Goal: Transaction & Acquisition: Purchase product/service

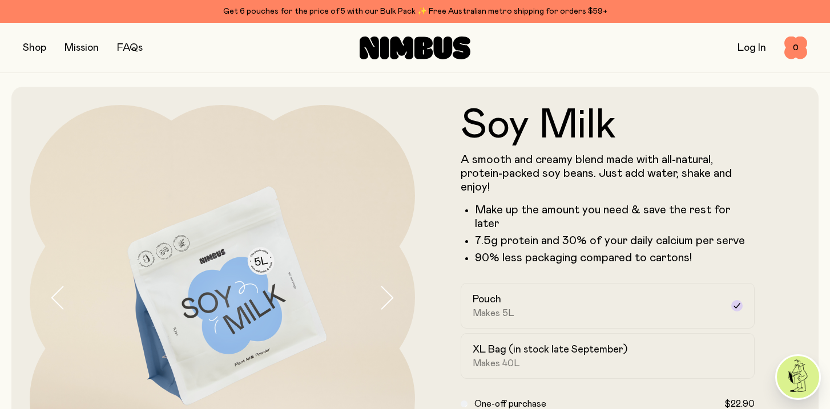
click at [37, 46] on button "button" at bounding box center [34, 48] width 23 height 16
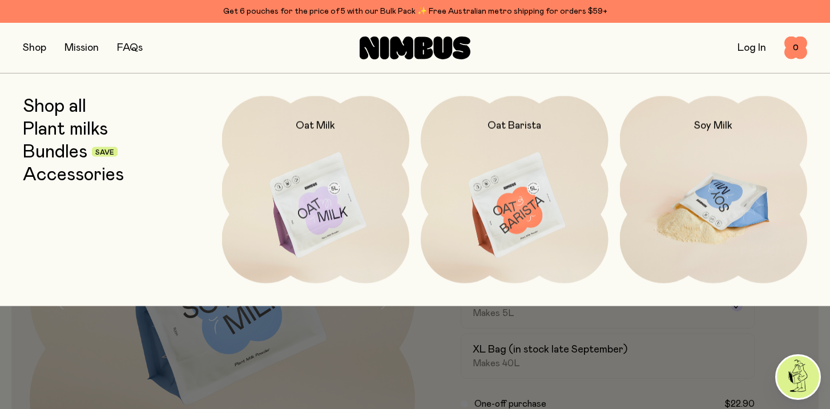
click at [714, 176] on img at bounding box center [714, 206] width 188 height 220
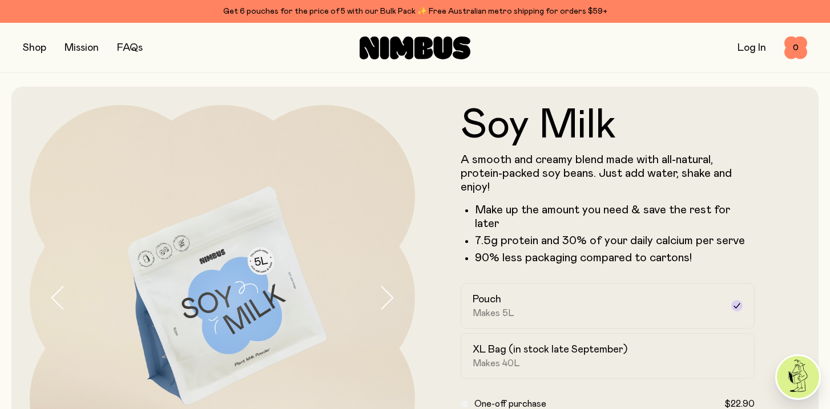
click at [35, 54] on button "button" at bounding box center [34, 48] width 23 height 16
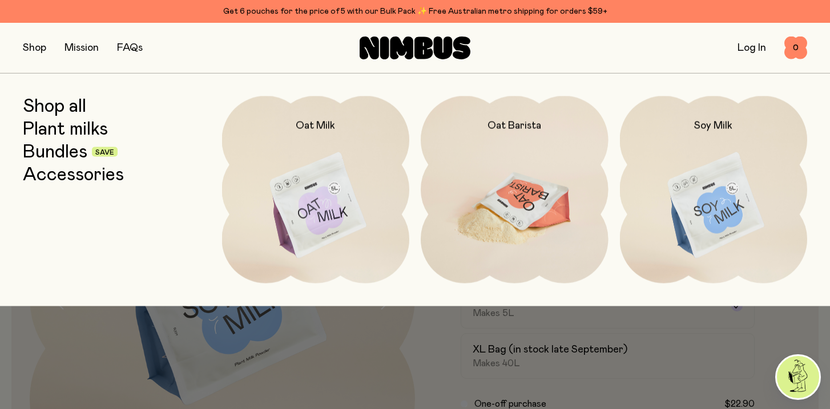
click at [522, 208] on img at bounding box center [515, 206] width 188 height 220
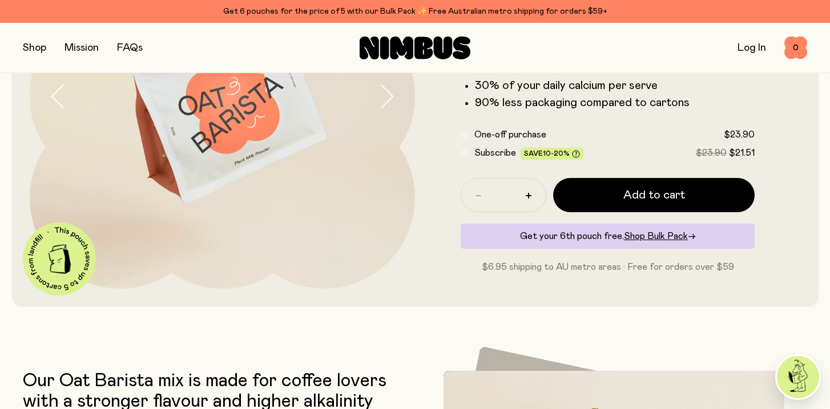
scroll to position [187, 0]
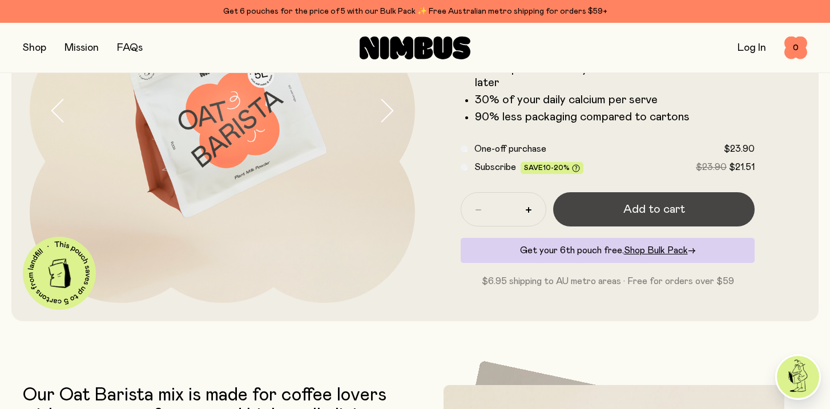
click at [656, 205] on span "Add to cart" at bounding box center [654, 209] width 62 height 16
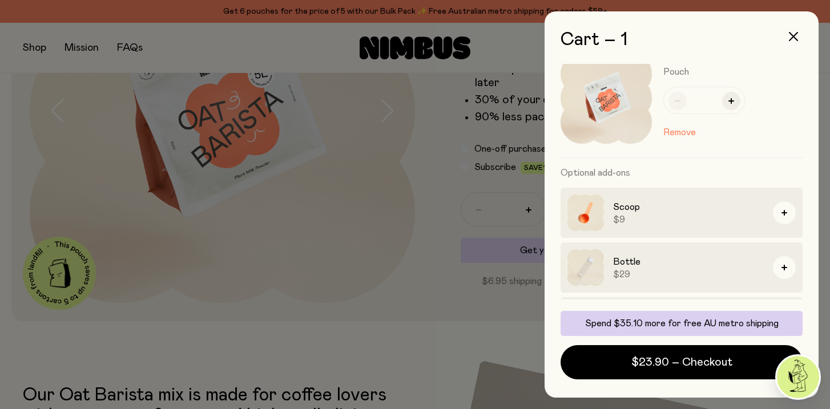
scroll to position [27, 0]
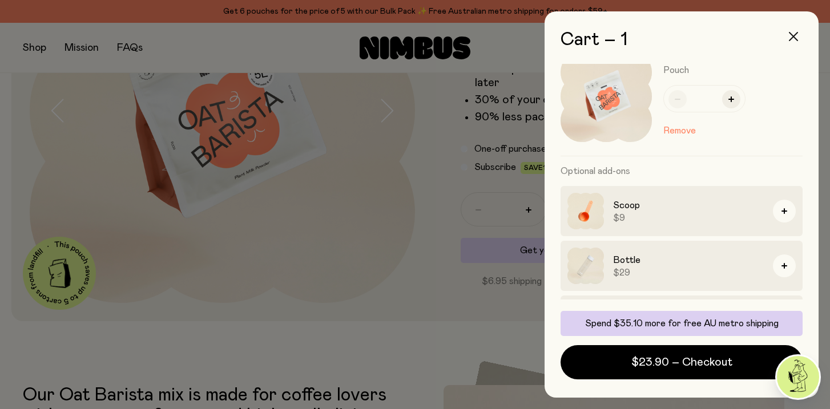
click at [789, 38] on icon "button" at bounding box center [793, 36] width 9 height 9
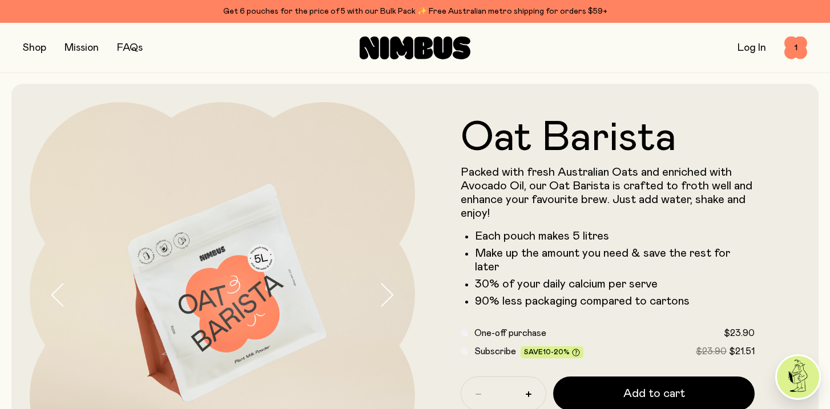
scroll to position [0, 0]
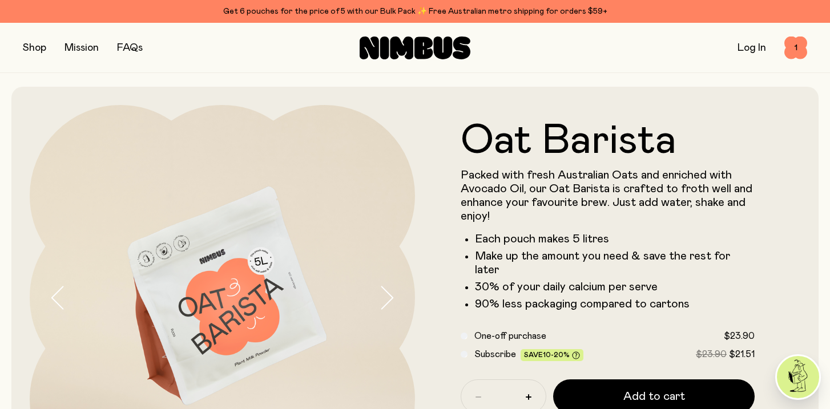
click at [35, 51] on button "button" at bounding box center [34, 48] width 23 height 16
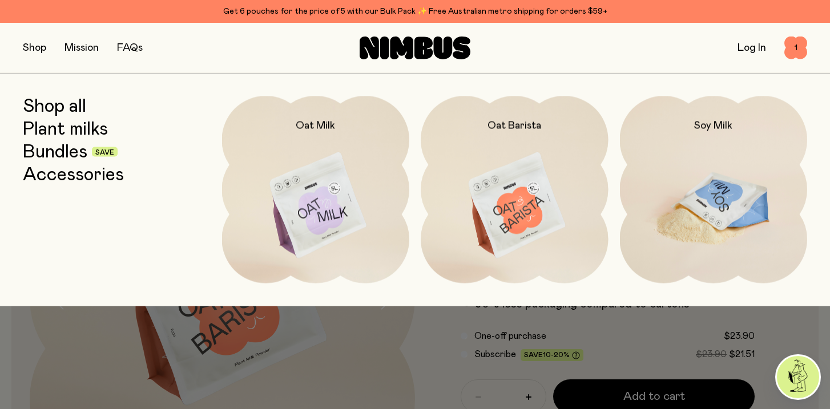
click at [721, 201] on img at bounding box center [714, 206] width 188 height 220
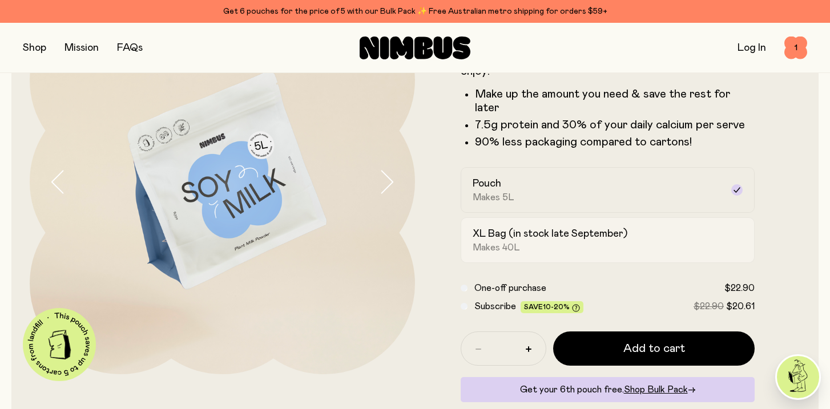
scroll to position [123, 0]
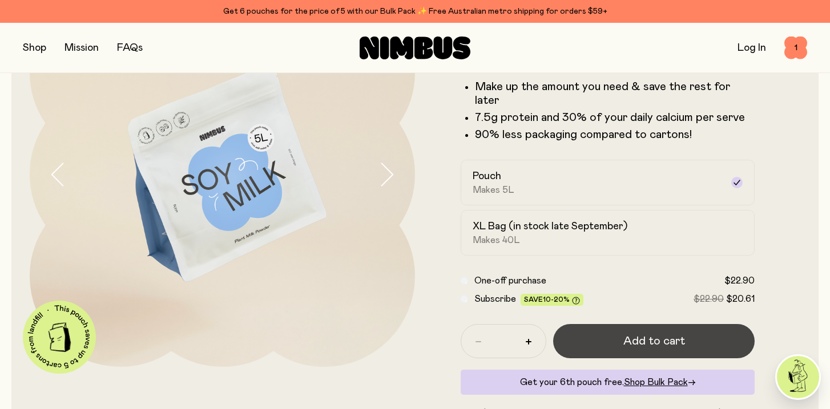
click at [647, 333] on span "Add to cart" at bounding box center [654, 341] width 62 height 16
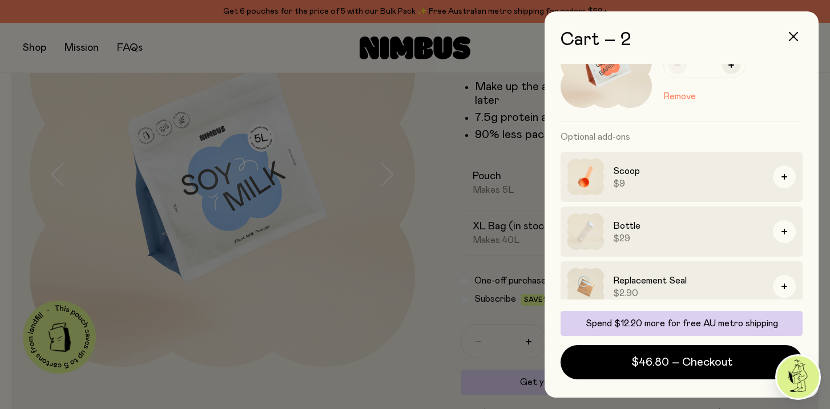
scroll to position [204, 0]
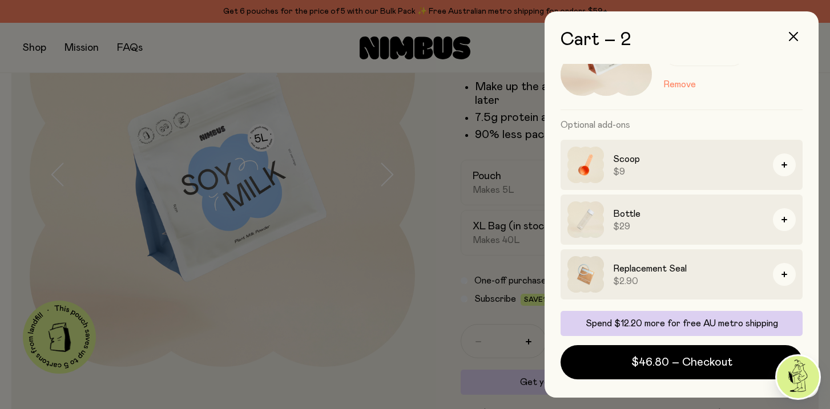
click at [602, 225] on img at bounding box center [585, 219] width 37 height 37
click at [794, 34] on icon "button" at bounding box center [793, 36] width 9 height 9
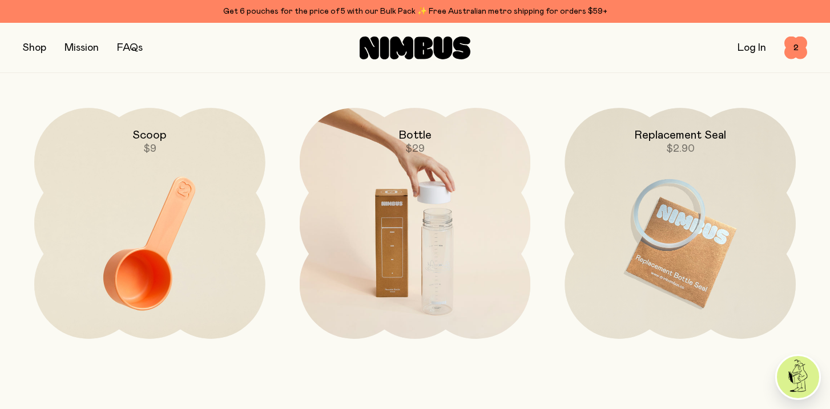
scroll to position [2556, 0]
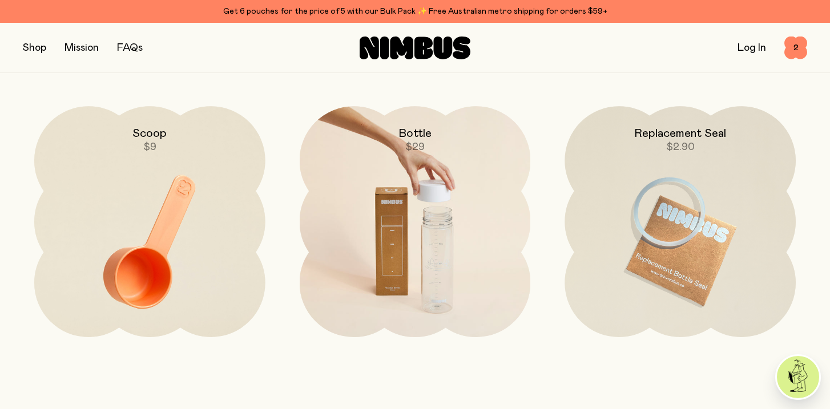
click at [433, 209] on img at bounding box center [415, 241] width 231 height 271
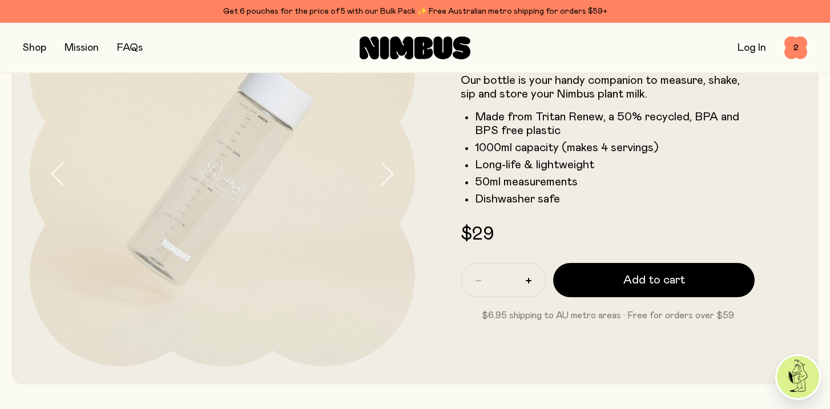
scroll to position [122, 0]
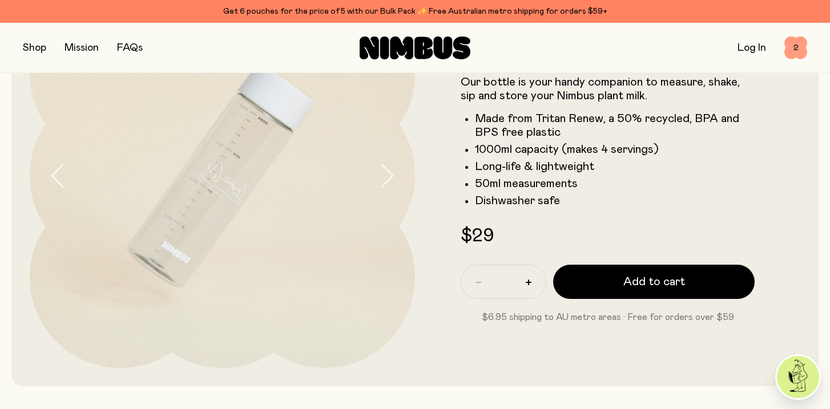
click at [792, 47] on span "2" at bounding box center [795, 48] width 23 height 23
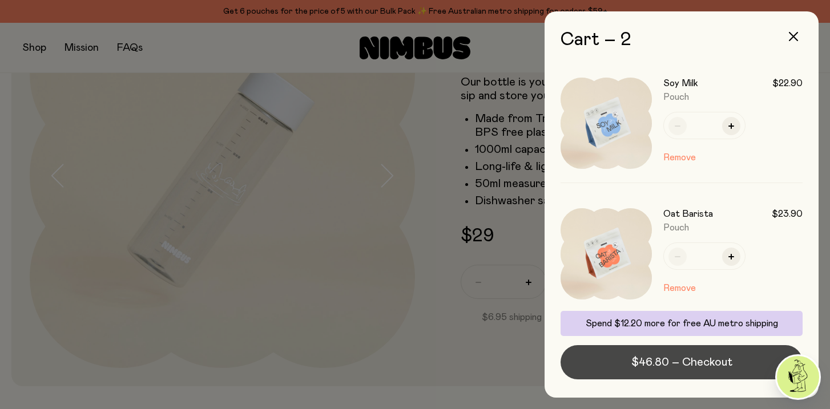
click at [620, 365] on button "$46.80 – Checkout" at bounding box center [682, 362] width 242 height 34
